Goal: Task Accomplishment & Management: Complete application form

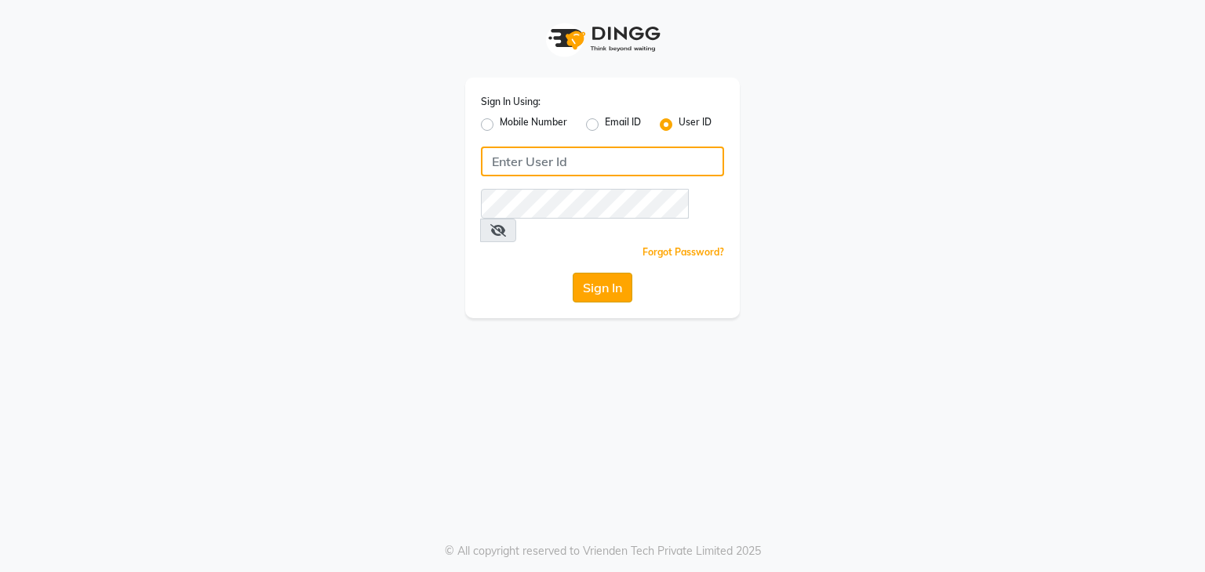
type input "bedazzled"
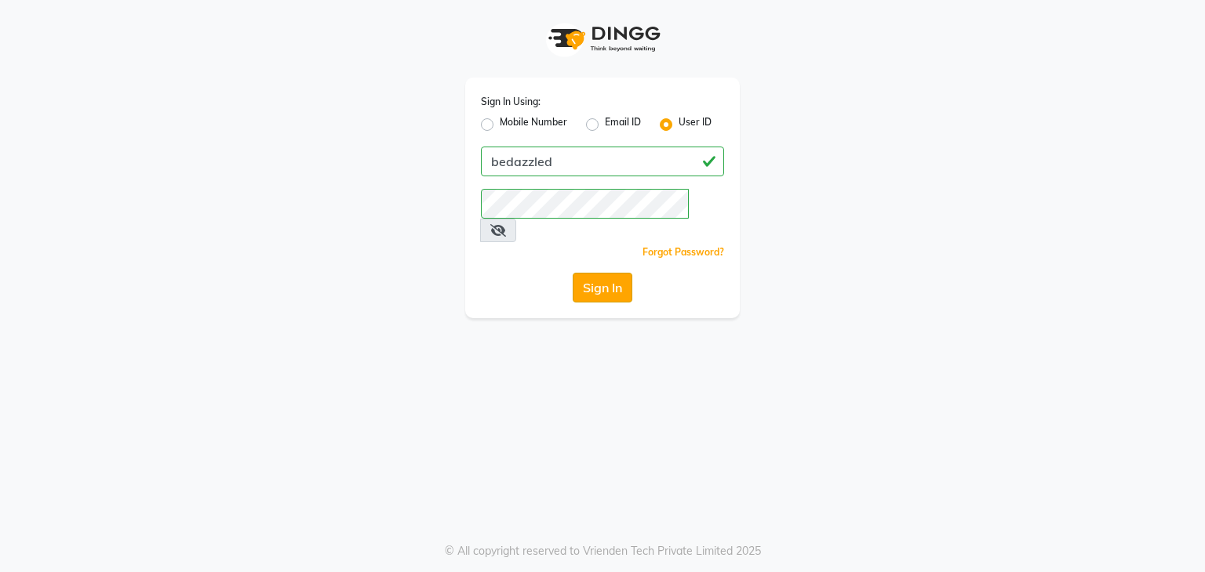
click at [619, 273] on button "Sign In" at bounding box center [602, 288] width 60 height 30
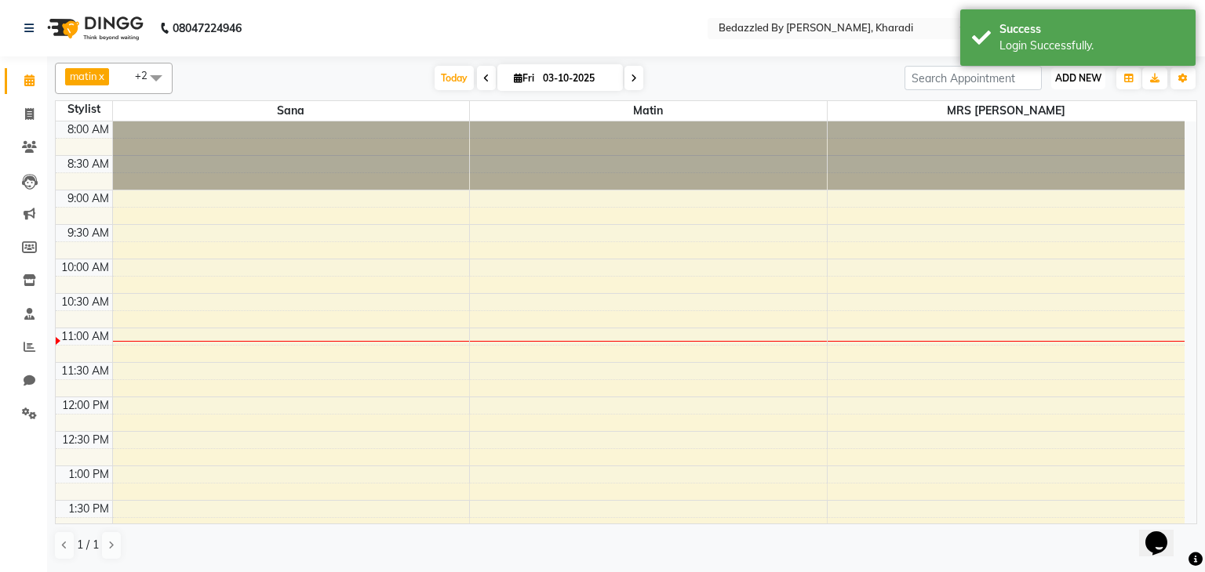
click at [1080, 78] on span "ADD NEW" at bounding box center [1078, 78] width 46 height 12
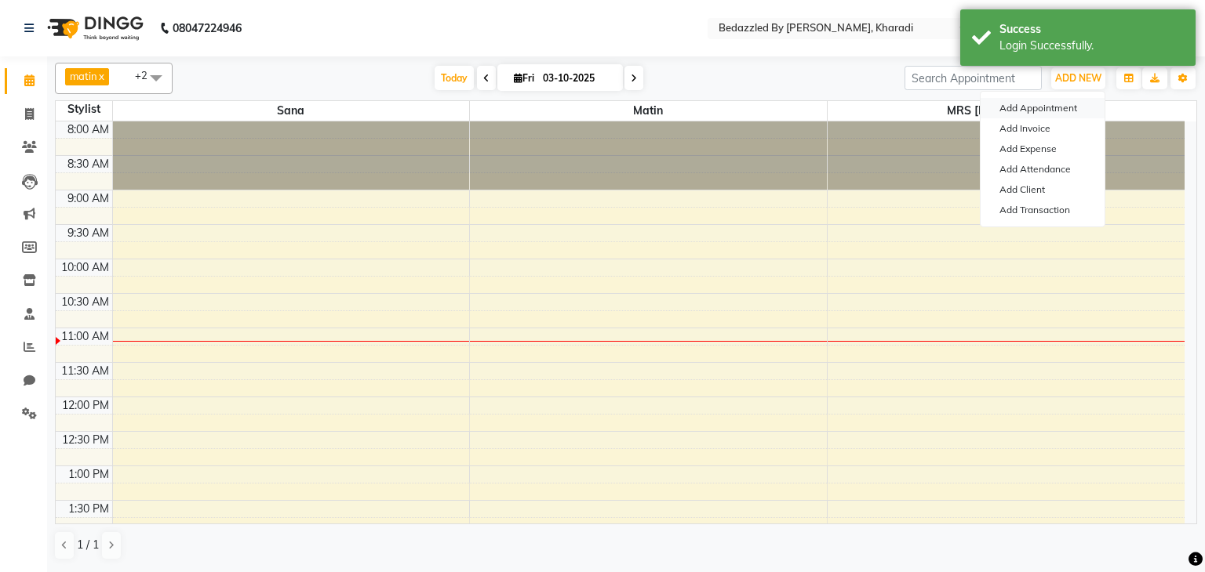
click at [1051, 107] on button "Add Appointment" at bounding box center [1042, 108] width 124 height 20
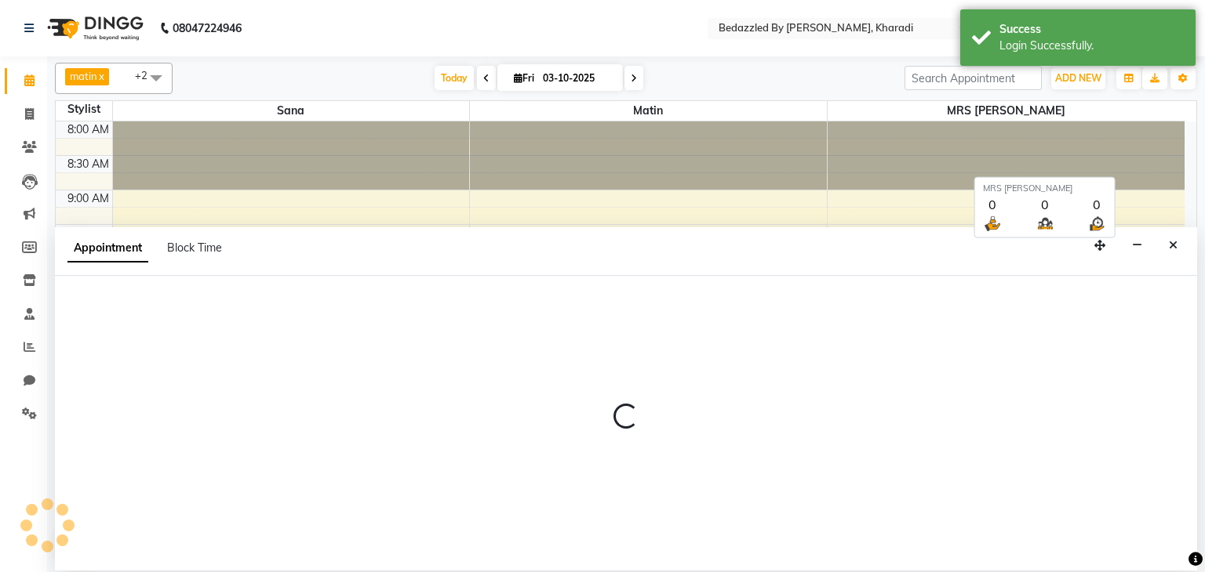
select select "540"
select select "tentative"
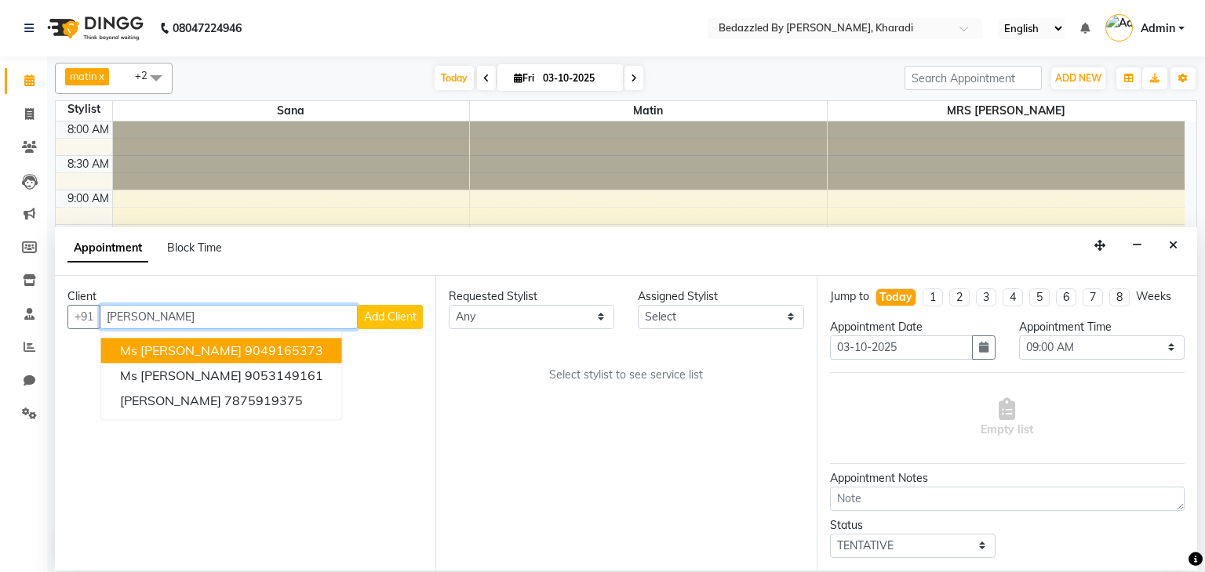
click at [245, 355] on ngb-highlight "9049165373" at bounding box center [284, 351] width 78 height 16
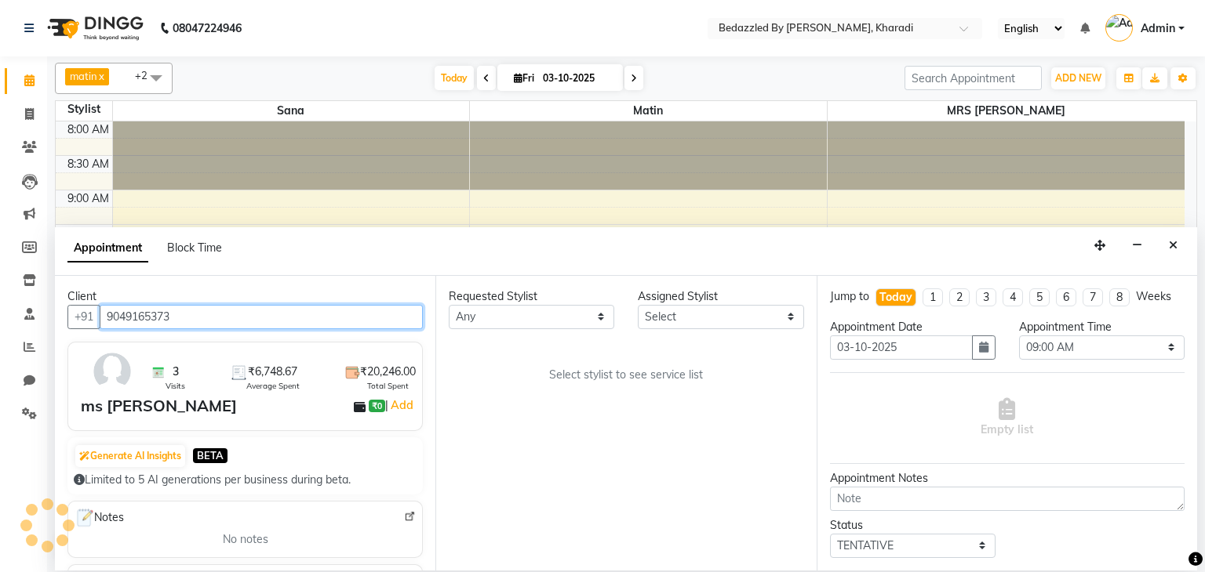
type input "9049165373"
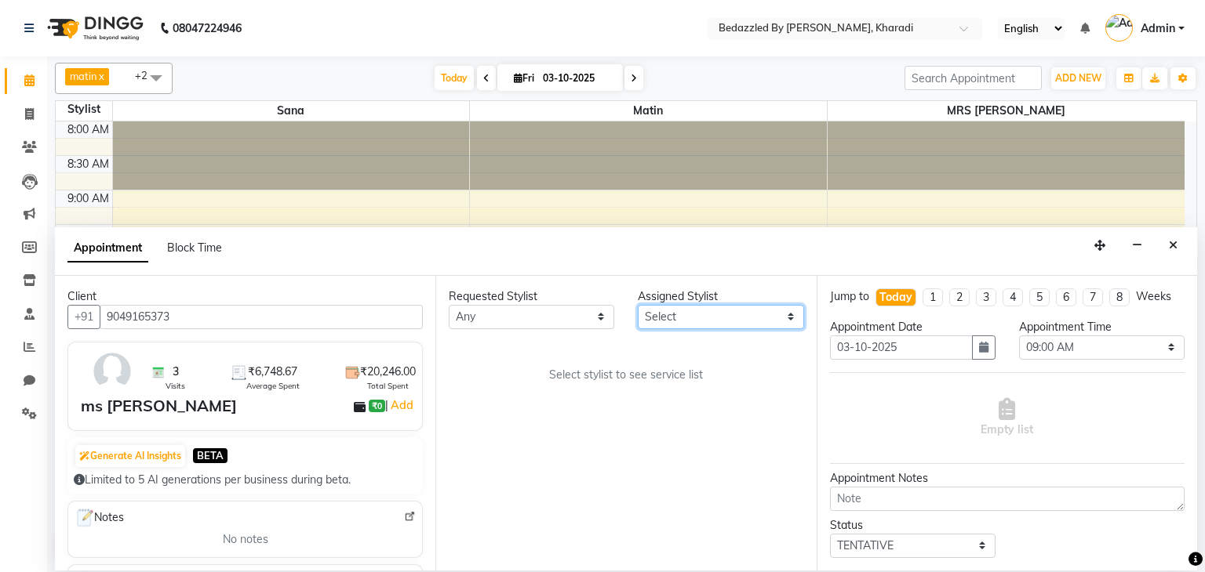
drag, startPoint x: 671, startPoint y: 318, endPoint x: 674, endPoint y: 363, distance: 45.5
click at [674, 363] on div "Requested Stylist Any matin MRS [PERSON_NAME] MRS [PERSON_NAME] MS [PERSON_NAME…" at bounding box center [625, 423] width 380 height 295
select select "75709"
click at [638, 305] on select "Select matin MRS [PERSON_NAME] MRS [PERSON_NAME] MS [PERSON_NAME]" at bounding box center [720, 317] width 165 height 24
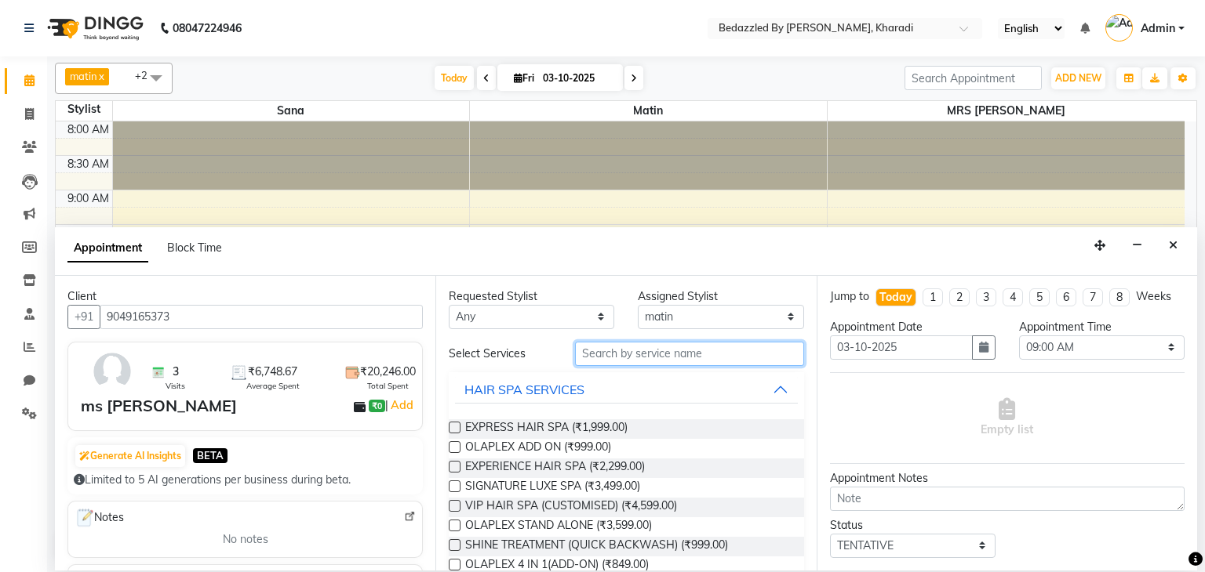
click at [674, 360] on input "text" at bounding box center [689, 354] width 229 height 24
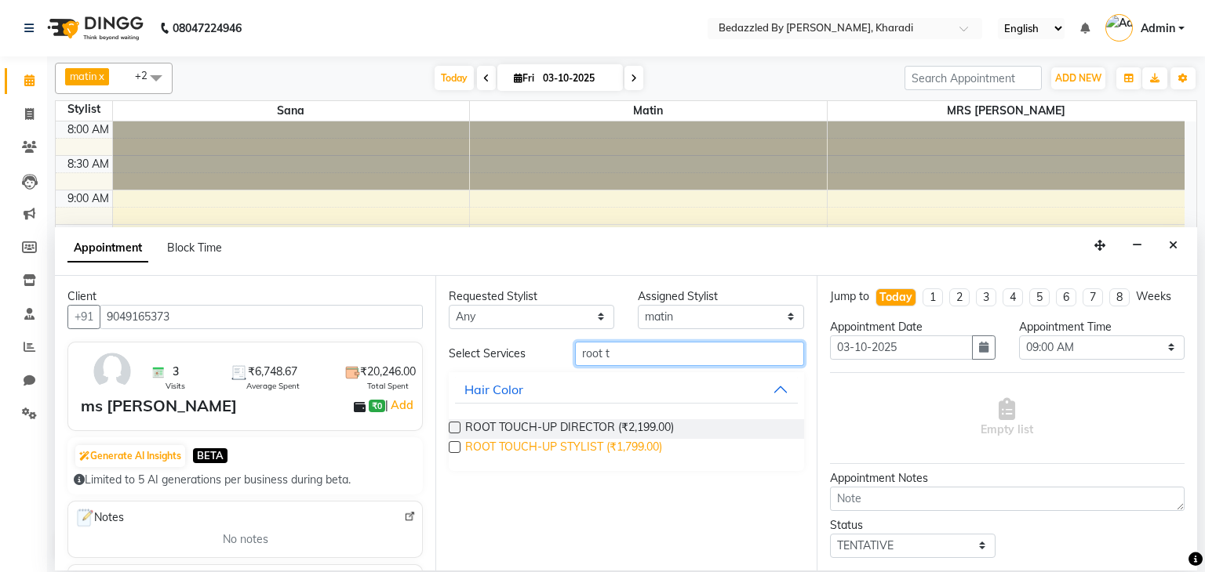
type input "root t"
click at [603, 439] on span "ROOT TOUCH-UP STYLIST (₹1,799.00)" at bounding box center [563, 449] width 197 height 20
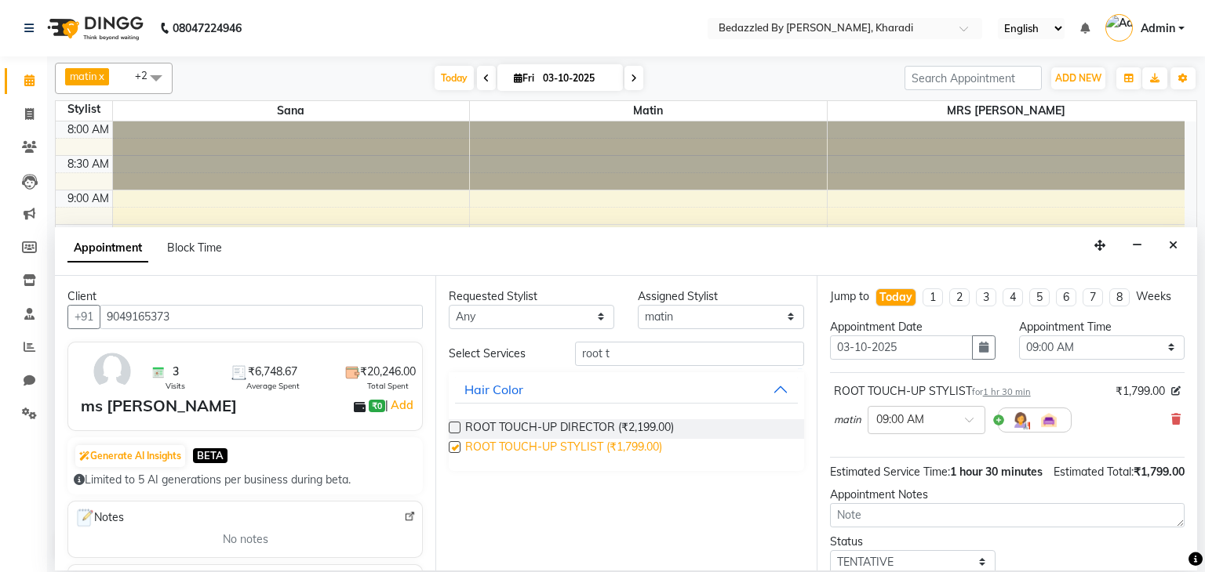
checkbox input "false"
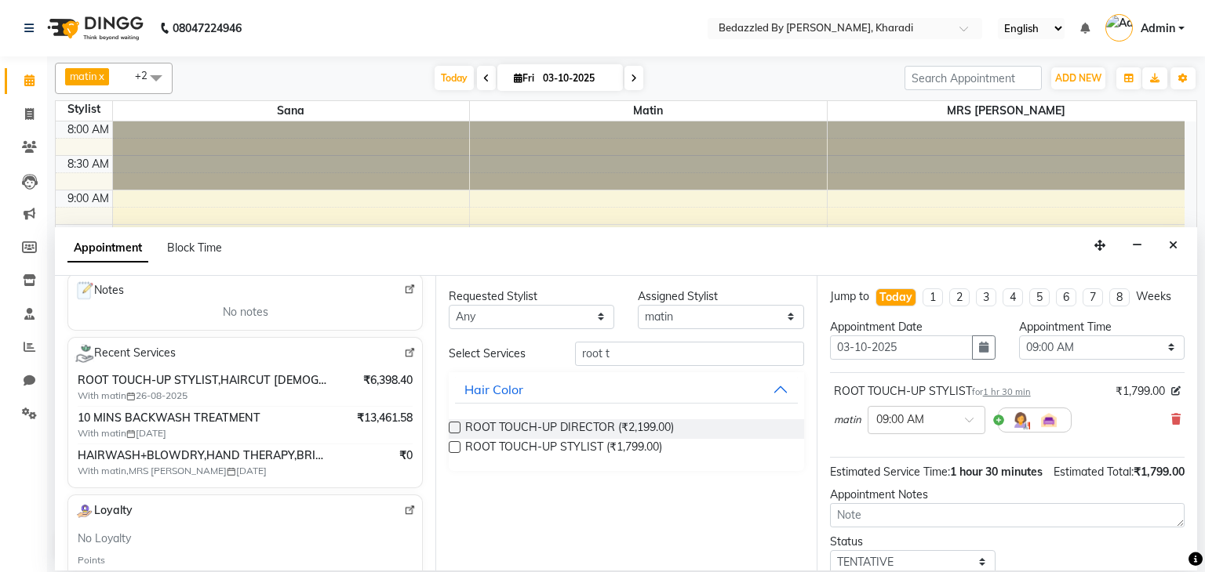
scroll to position [207, 0]
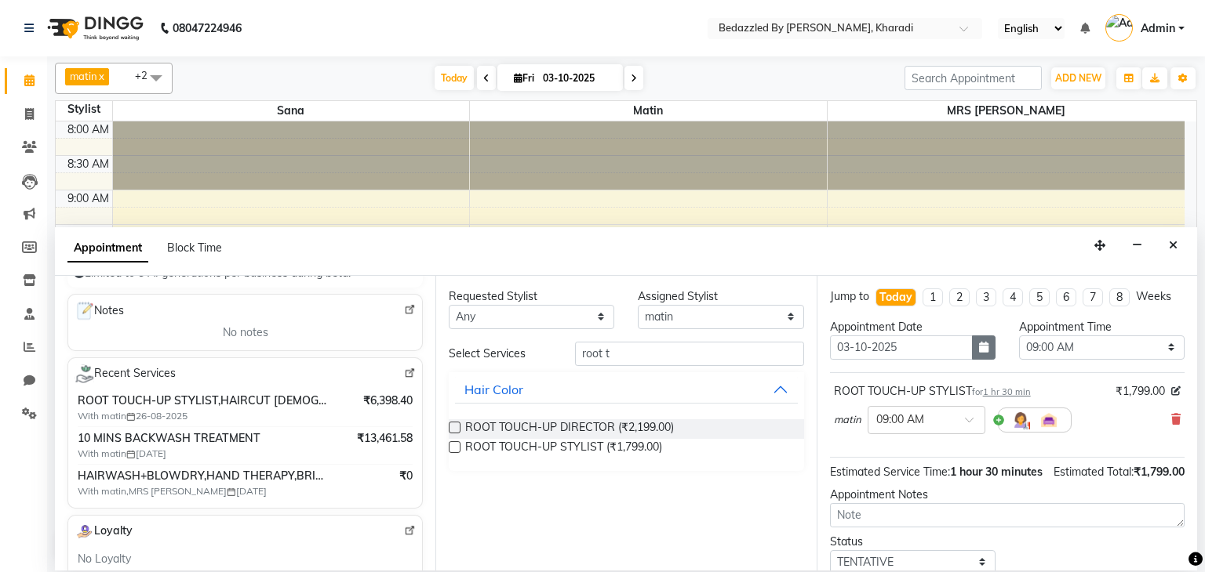
click at [979, 352] on icon "button" at bounding box center [983, 347] width 9 height 11
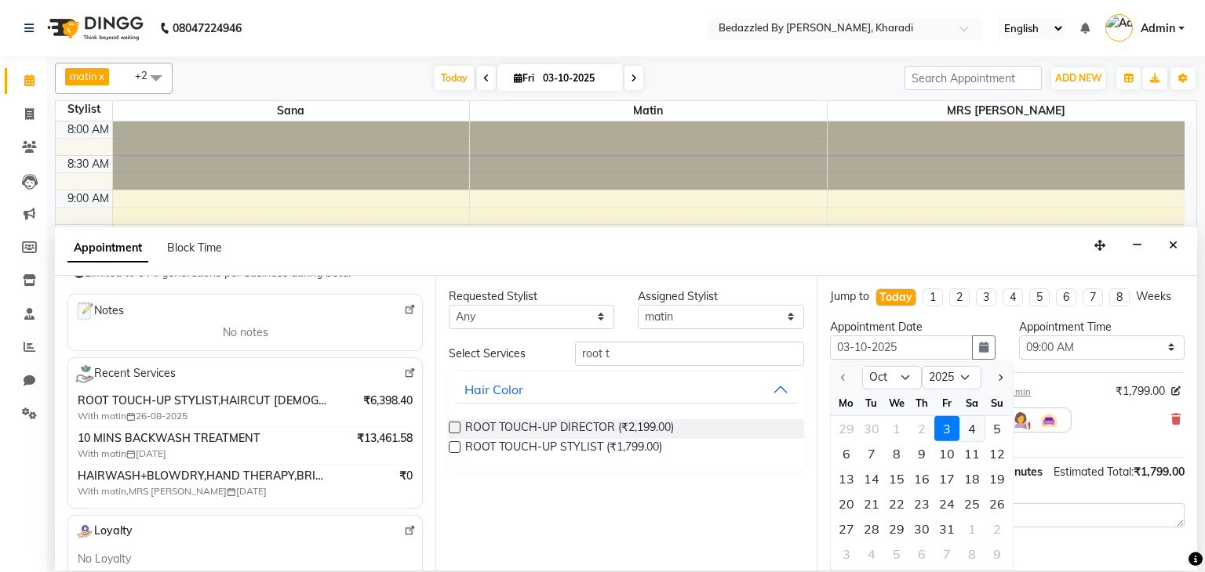
click at [968, 425] on div "4" at bounding box center [971, 428] width 25 height 25
type input "04-10-2025"
select select "540"
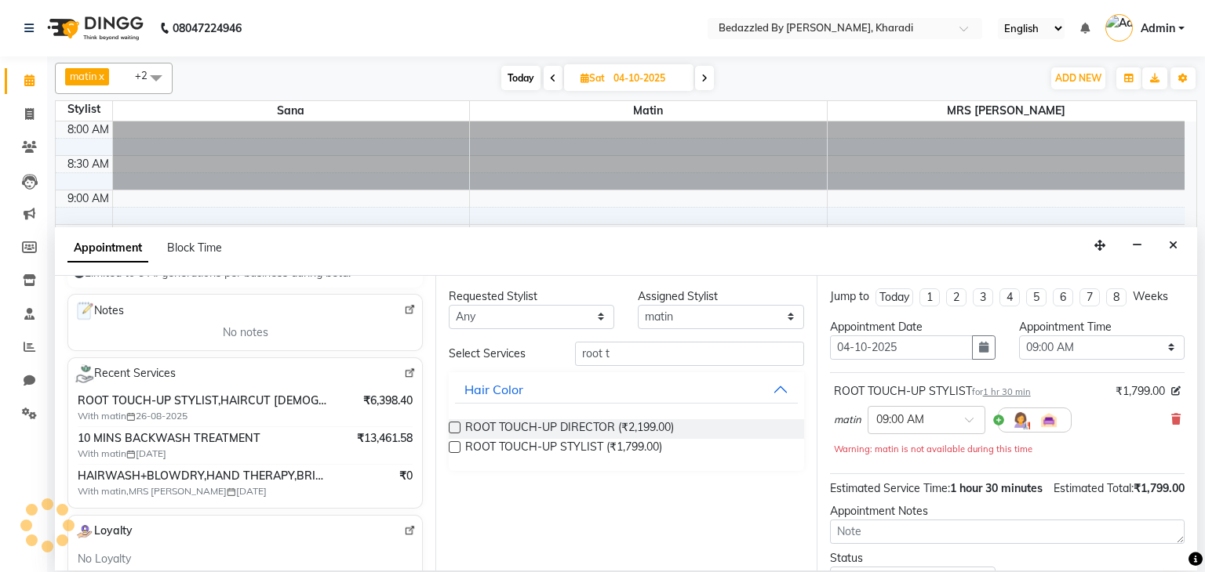
scroll to position [206, 0]
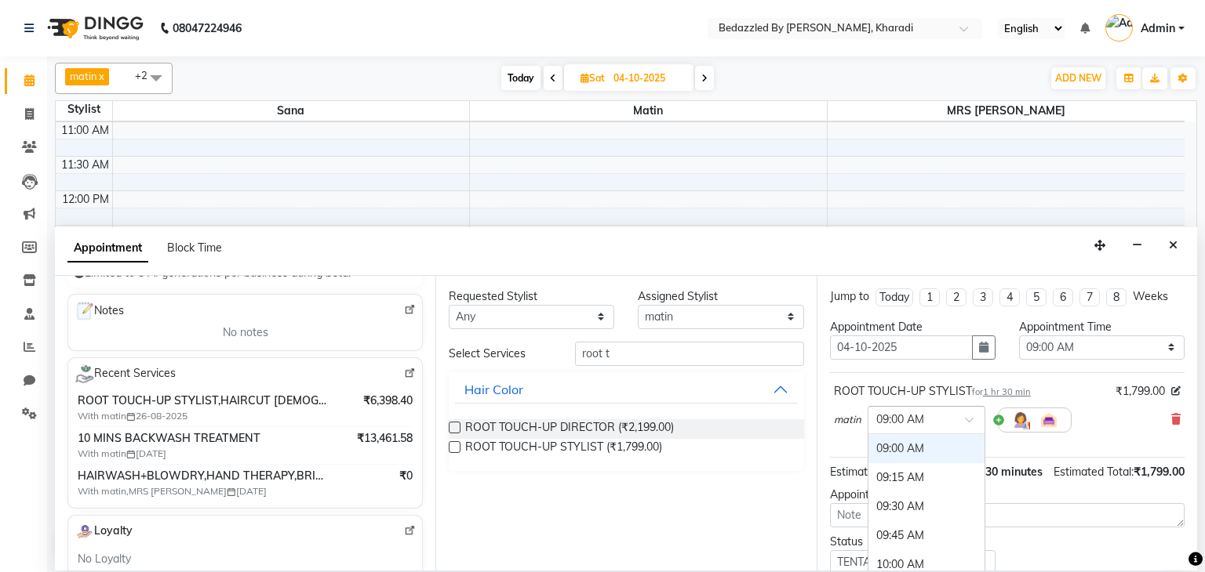
click at [969, 414] on div at bounding box center [926, 419] width 116 height 16
click at [917, 535] on div "01:30 PM" at bounding box center [926, 524] width 116 height 29
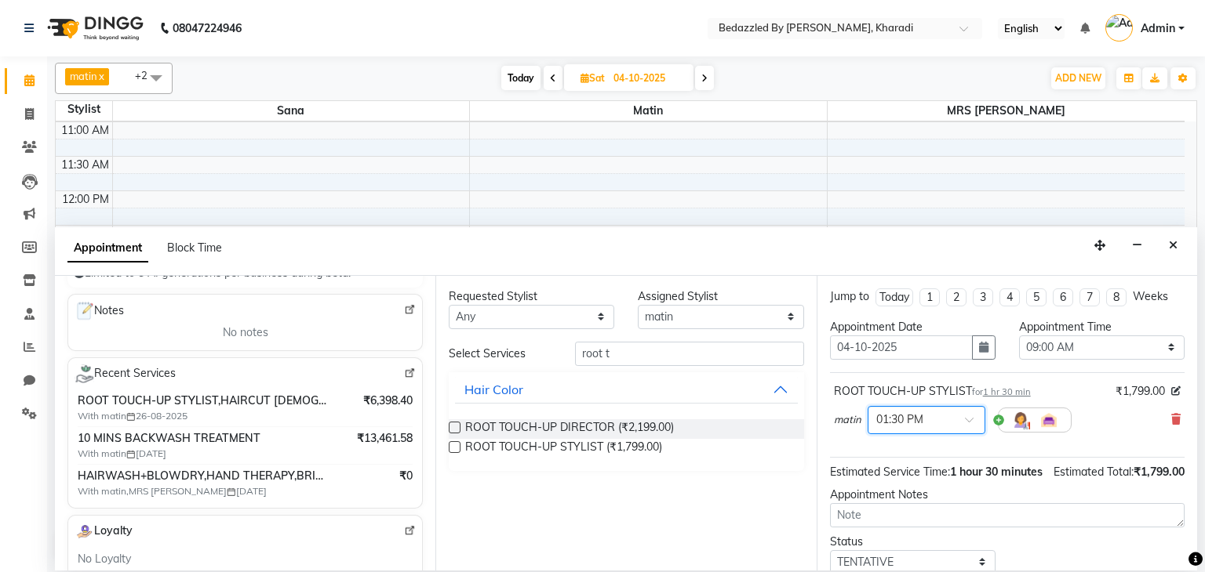
scroll to position [118, 0]
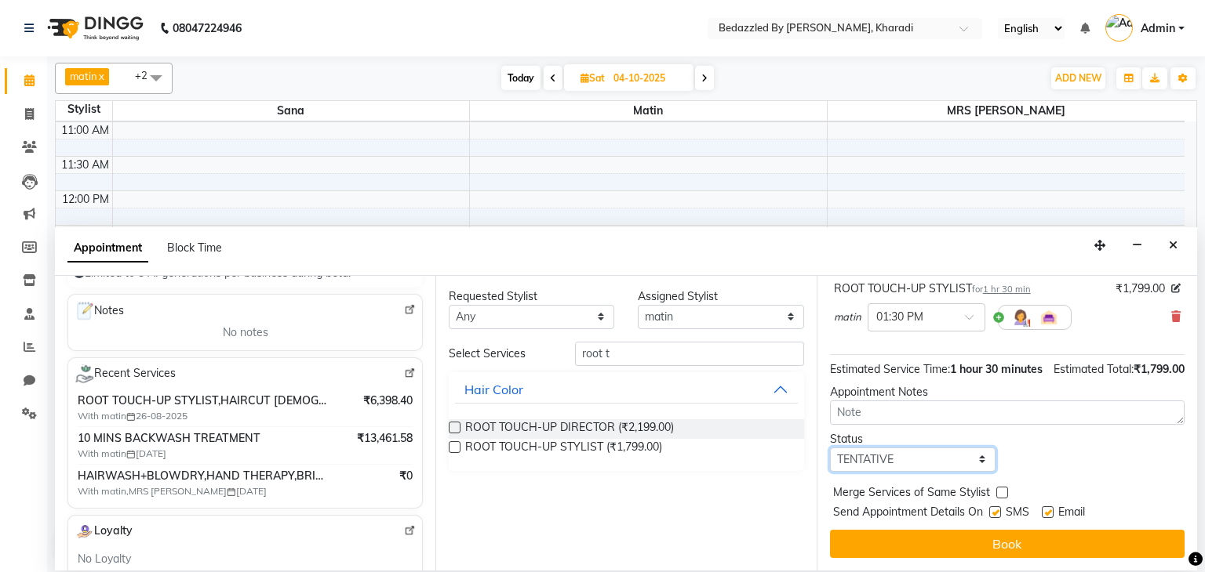
click at [930, 471] on select "Select TENTATIVE CONFIRM UPCOMING" at bounding box center [912, 460] width 165 height 24
select select "upcoming"
click at [830, 448] on select "Select TENTATIVE CONFIRM UPCOMING" at bounding box center [912, 460] width 165 height 24
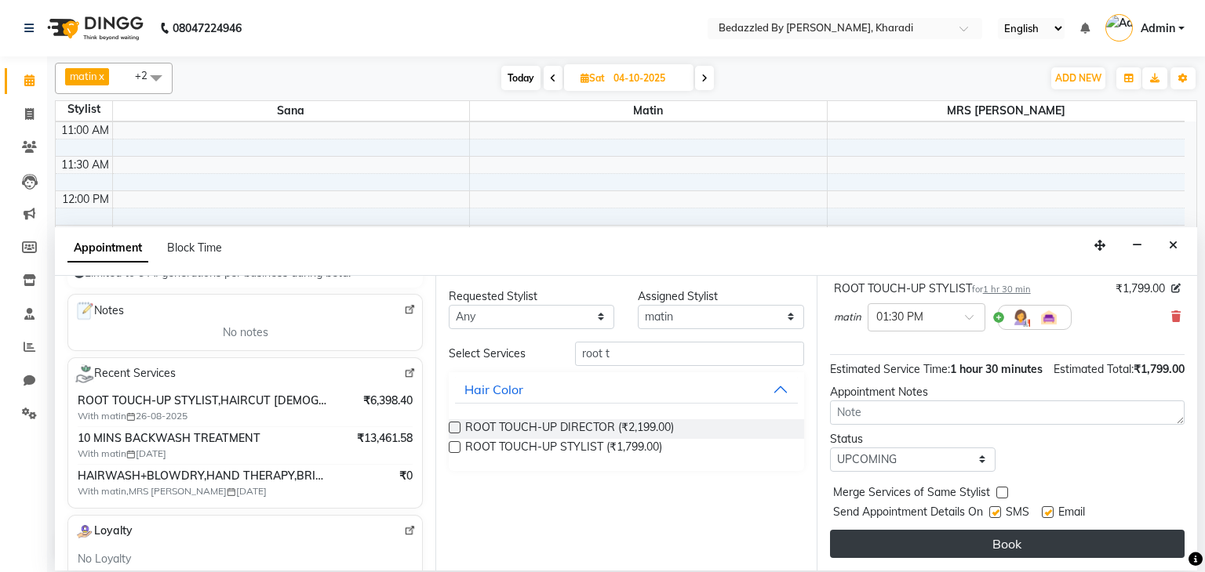
click at [889, 540] on button "Book" at bounding box center [1007, 544] width 354 height 28
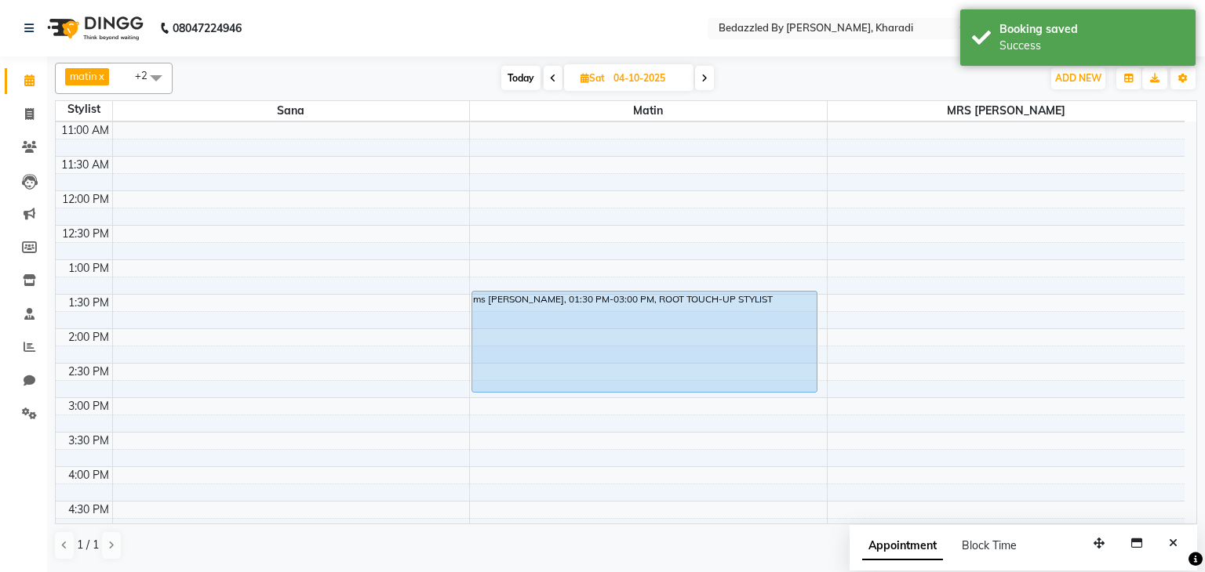
click at [547, 71] on span at bounding box center [552, 78] width 19 height 24
type input "03-10-2025"
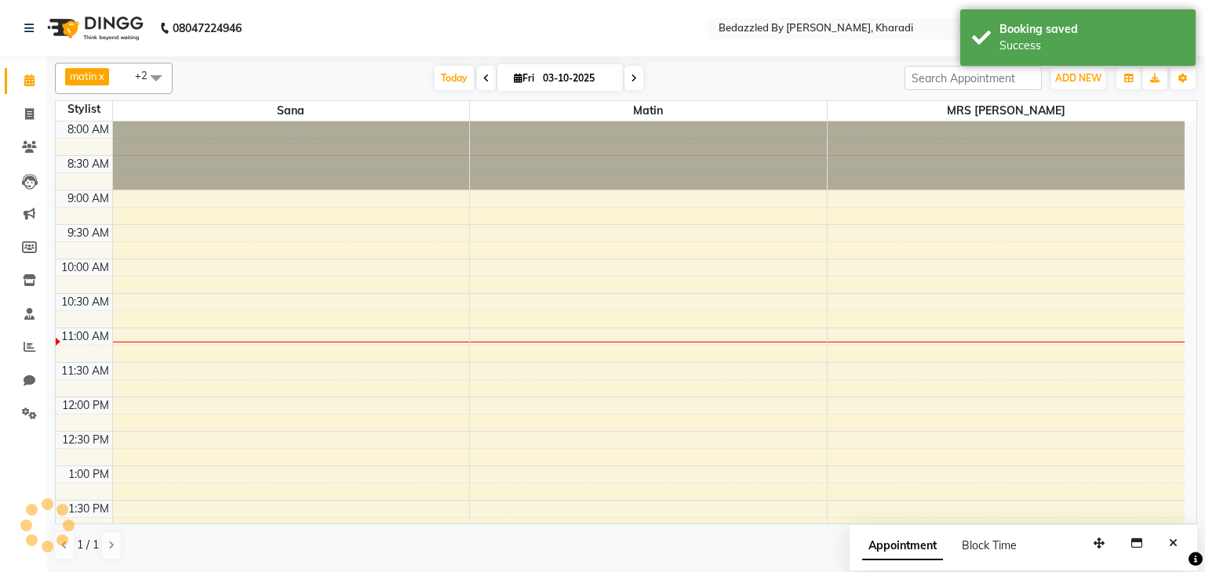
scroll to position [206, 0]
